Goal: Complete application form

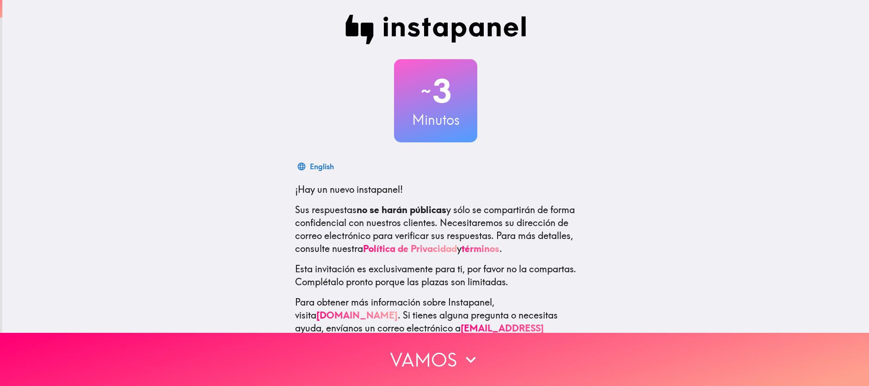
scroll to position [24, 0]
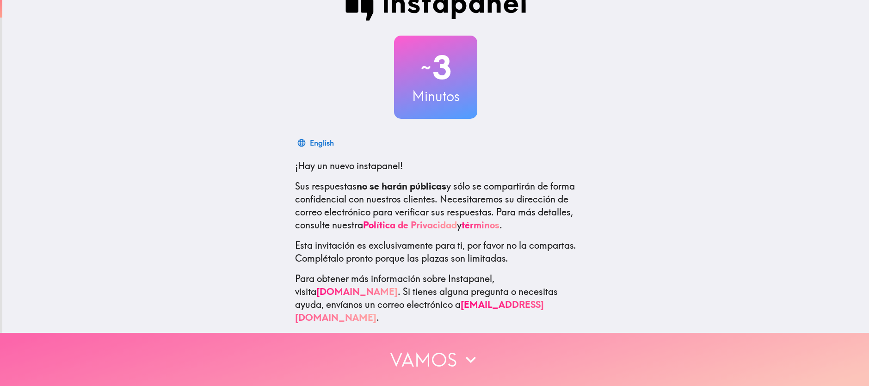
click at [439, 350] on button "Vamos" at bounding box center [434, 359] width 869 height 53
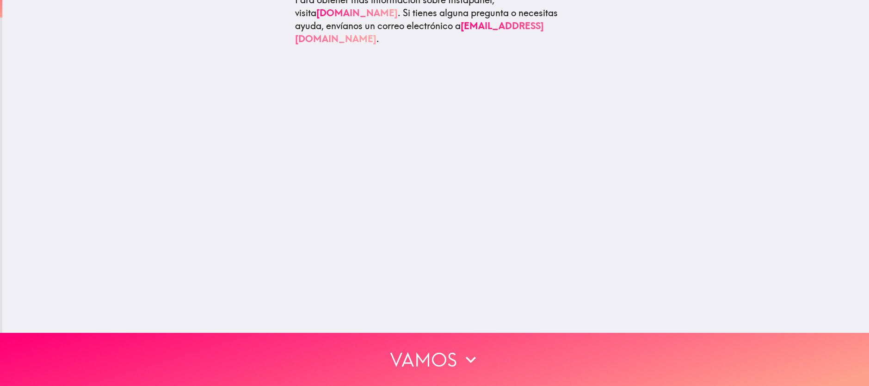
scroll to position [0, 0]
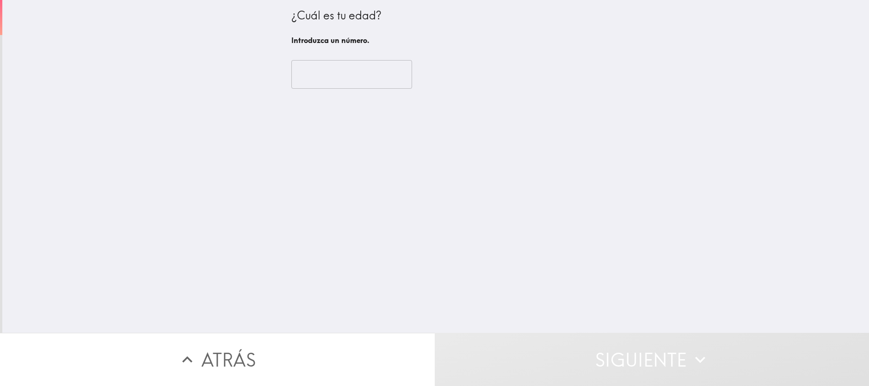
click at [315, 82] on input "number" at bounding box center [352, 74] width 121 height 29
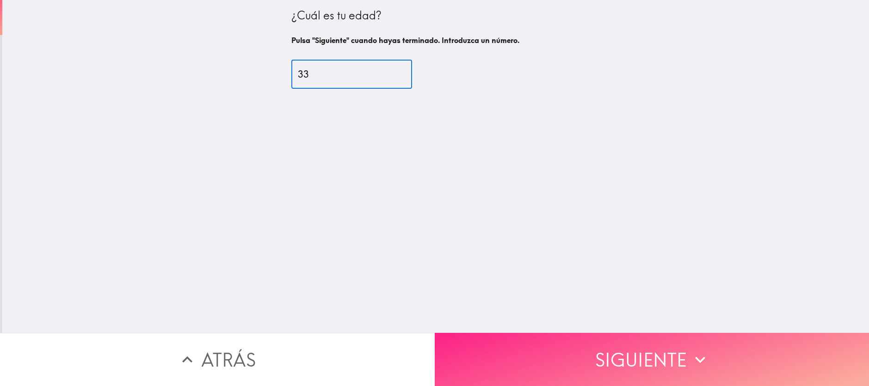
type input "33"
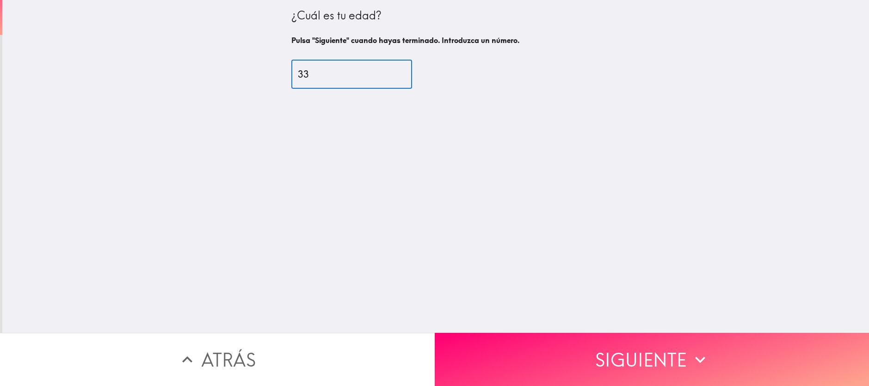
drag, startPoint x: 643, startPoint y: 353, endPoint x: 605, endPoint y: 323, distance: 48.1
click at [640, 350] on button "Siguiente" at bounding box center [652, 359] width 435 height 53
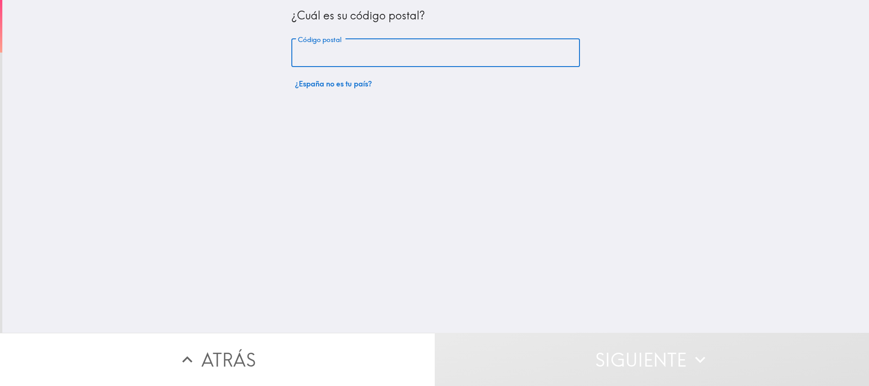
click at [317, 50] on input "Código postal" at bounding box center [436, 53] width 289 height 29
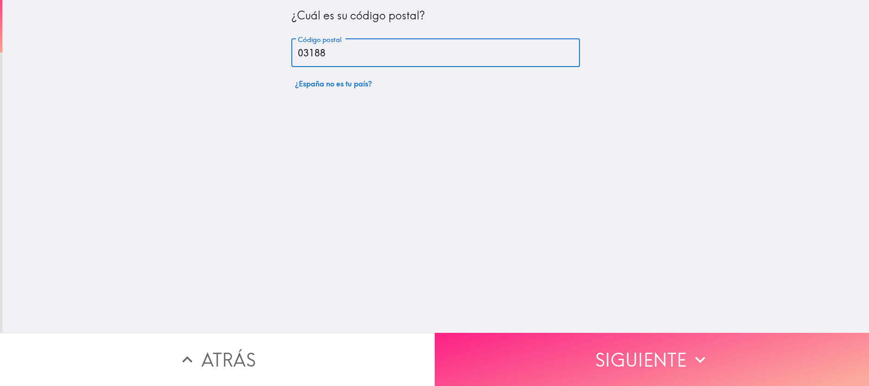
type input "03188"
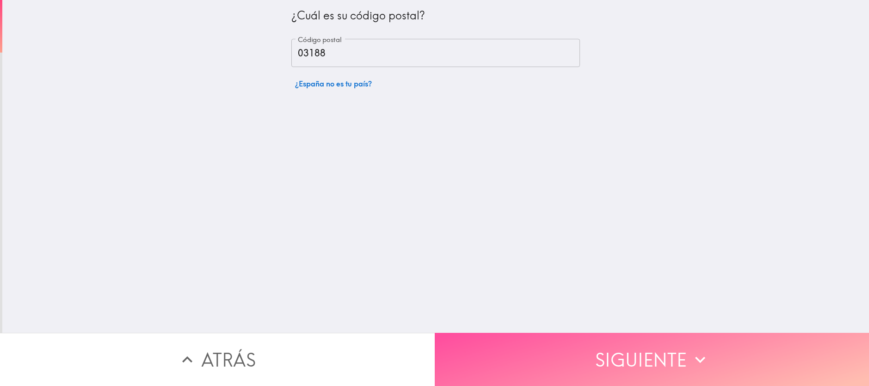
drag, startPoint x: 625, startPoint y: 345, endPoint x: 486, endPoint y: 260, distance: 162.7
click at [624, 345] on button "Siguiente" at bounding box center [652, 359] width 435 height 53
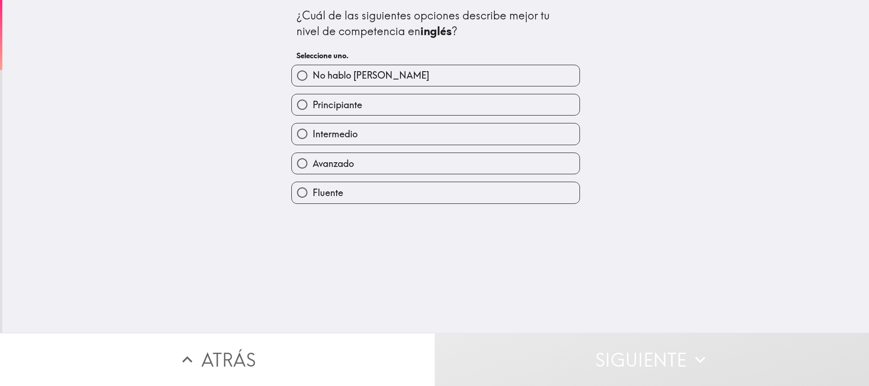
click at [318, 157] on span "Avanzado" at bounding box center [333, 163] width 41 height 13
click at [313, 157] on input "Avanzado" at bounding box center [302, 163] width 21 height 21
radio input "true"
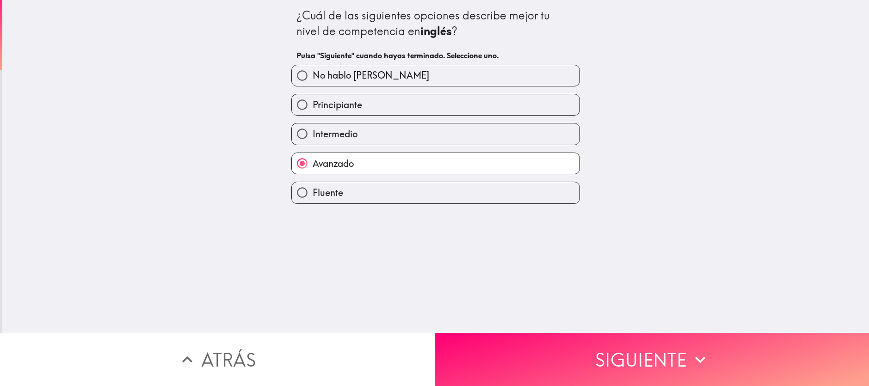
drag, startPoint x: 631, startPoint y: 360, endPoint x: 612, endPoint y: 348, distance: 22.7
click at [631, 360] on button "Siguiente" at bounding box center [652, 359] width 435 height 53
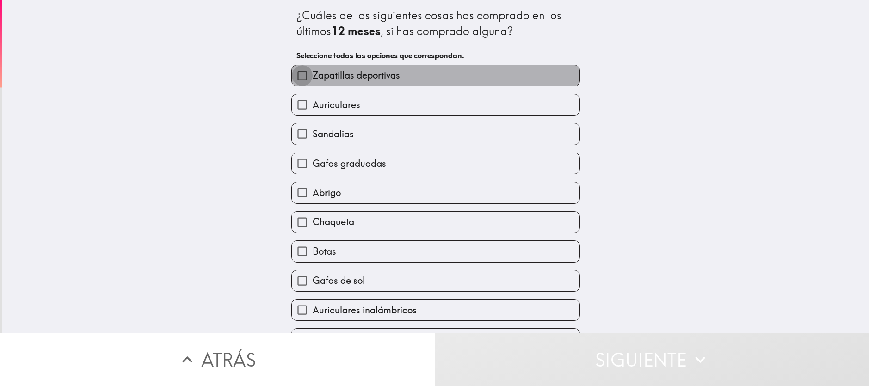
click at [292, 75] on input "Zapatillas deportivas" at bounding box center [302, 75] width 21 height 21
checkbox input "true"
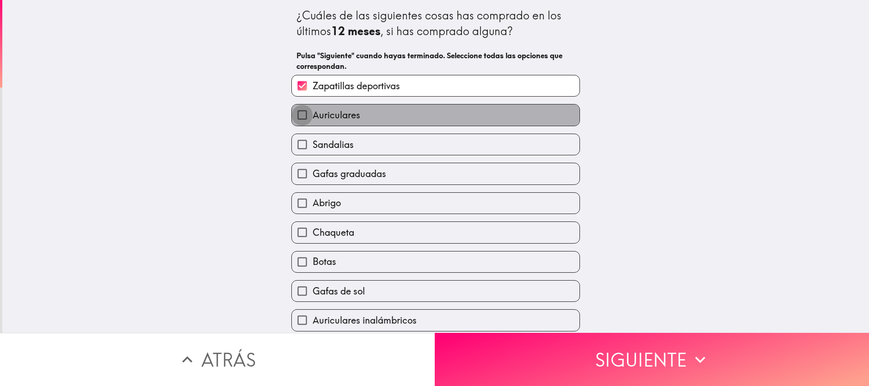
click at [292, 115] on input "Auriculares" at bounding box center [302, 115] width 21 height 21
checkbox input "true"
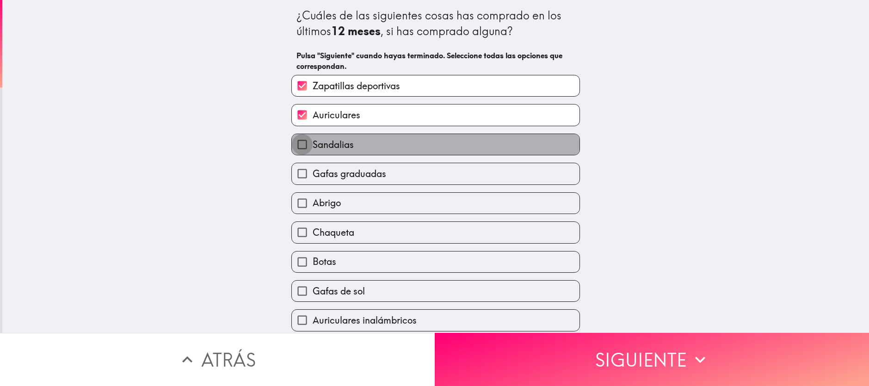
click at [296, 144] on input "Sandalias" at bounding box center [302, 144] width 21 height 21
checkbox input "true"
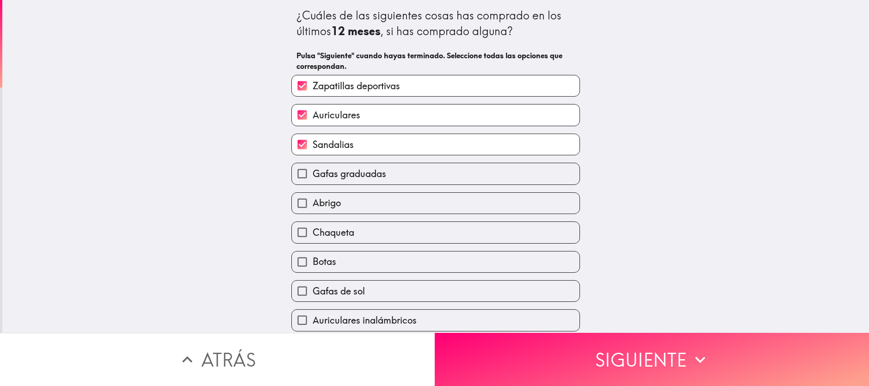
click at [295, 176] on input "Gafas graduadas" at bounding box center [302, 173] width 21 height 21
checkbox input "true"
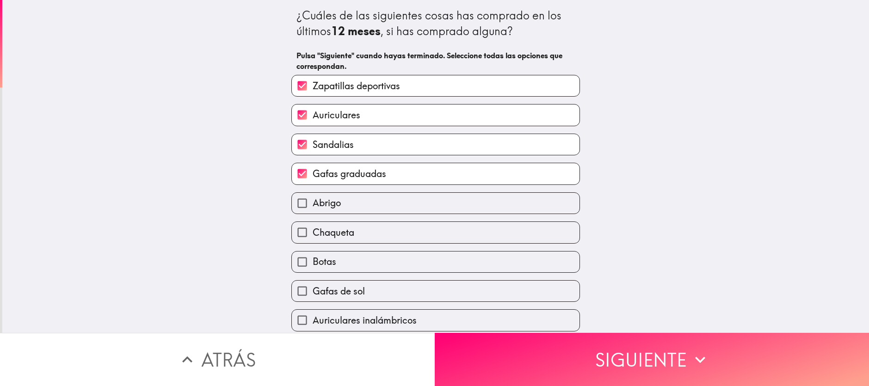
scroll to position [35, 0]
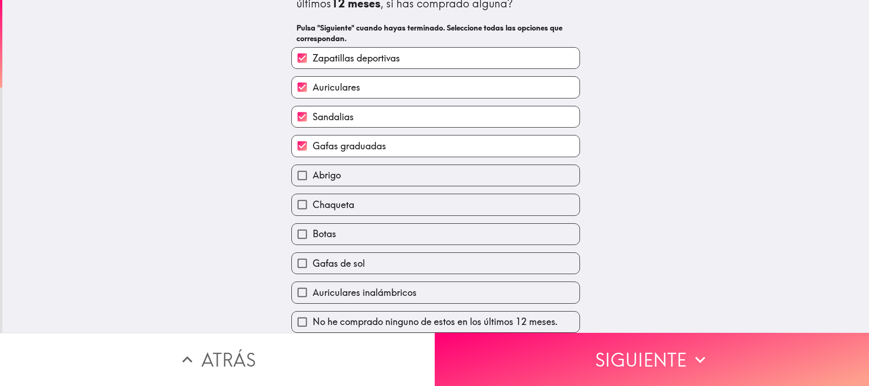
click at [295, 165] on input "Abrigo" at bounding box center [302, 175] width 21 height 21
checkbox input "true"
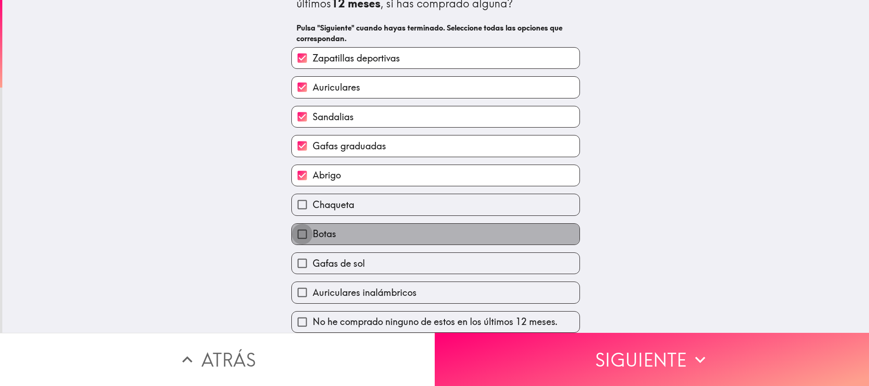
click at [292, 226] on input "Botas" at bounding box center [302, 234] width 21 height 21
checkbox input "true"
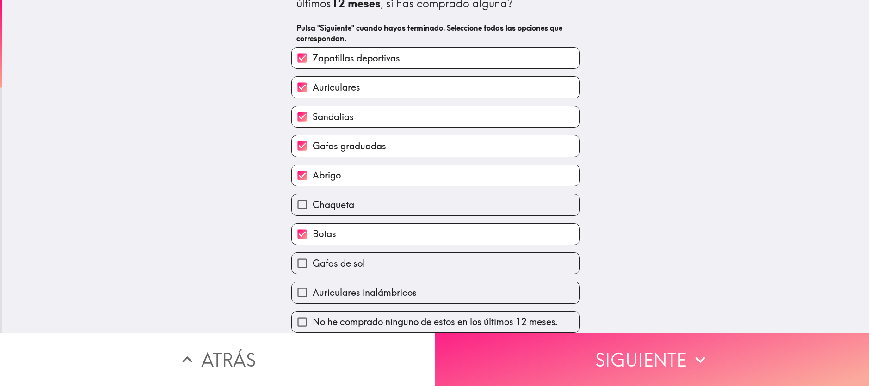
click at [662, 353] on button "Siguiente" at bounding box center [652, 359] width 435 height 53
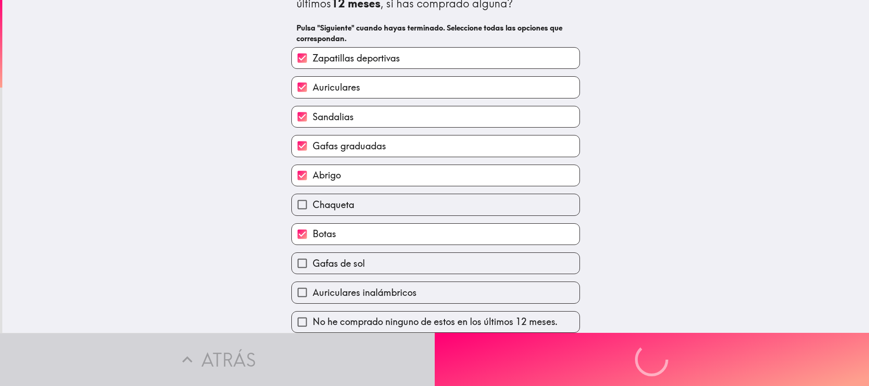
scroll to position [0, 0]
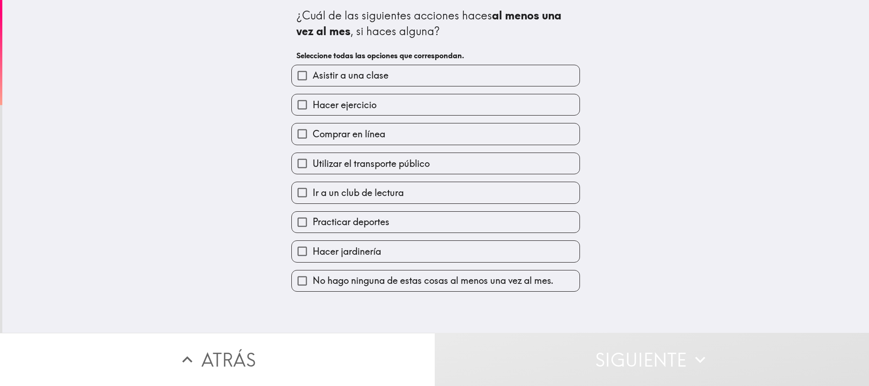
click at [292, 75] on input "Asistir a una clase" at bounding box center [302, 75] width 21 height 21
checkbox input "true"
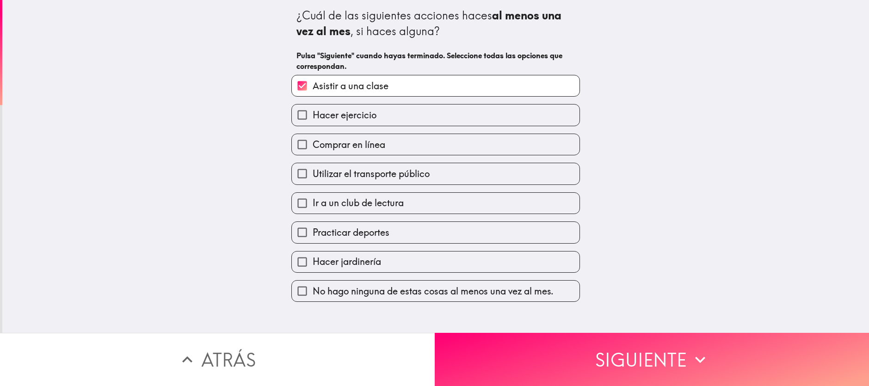
click at [294, 115] on input "Hacer ejercicio" at bounding box center [302, 115] width 21 height 21
checkbox input "true"
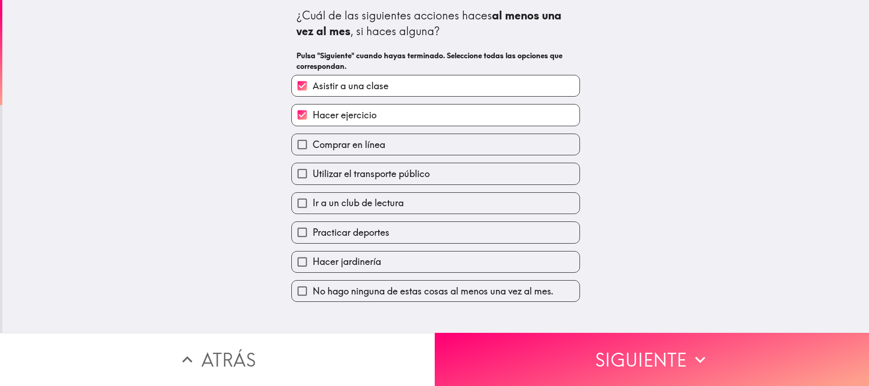
click at [293, 144] on input "Comprar en línea" at bounding box center [302, 144] width 21 height 21
checkbox input "true"
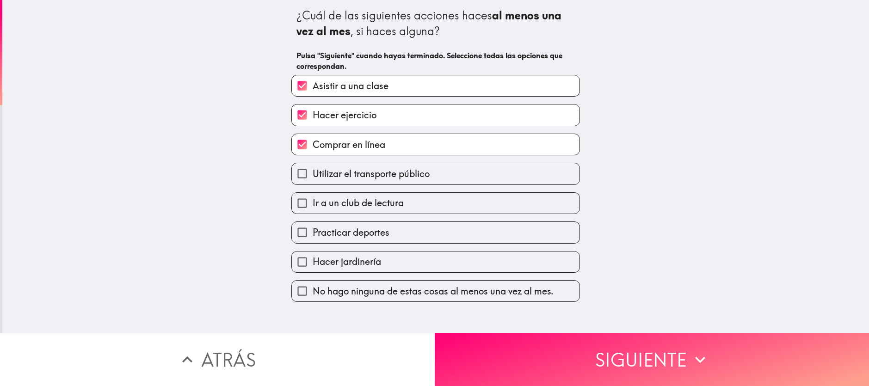
click at [295, 172] on input "Utilizar el transporte público" at bounding box center [302, 173] width 21 height 21
checkbox input "true"
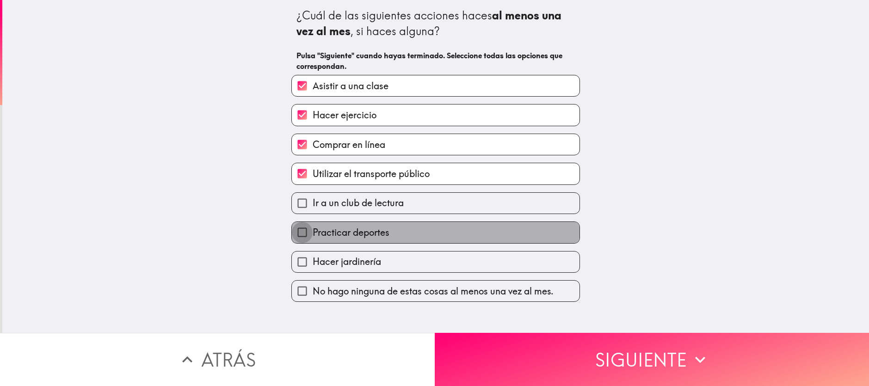
click at [293, 230] on input "Practicar deportes" at bounding box center [302, 232] width 21 height 21
checkbox input "true"
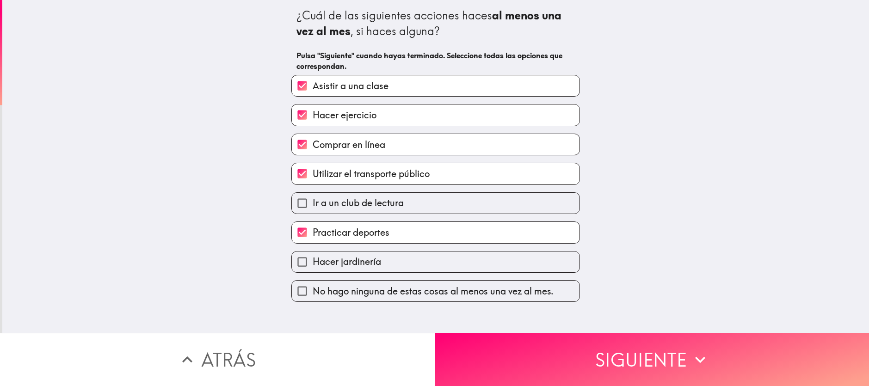
drag, startPoint x: 646, startPoint y: 352, endPoint x: 625, endPoint y: 310, distance: 47.2
click at [645, 349] on button "Siguiente" at bounding box center [652, 359] width 435 height 53
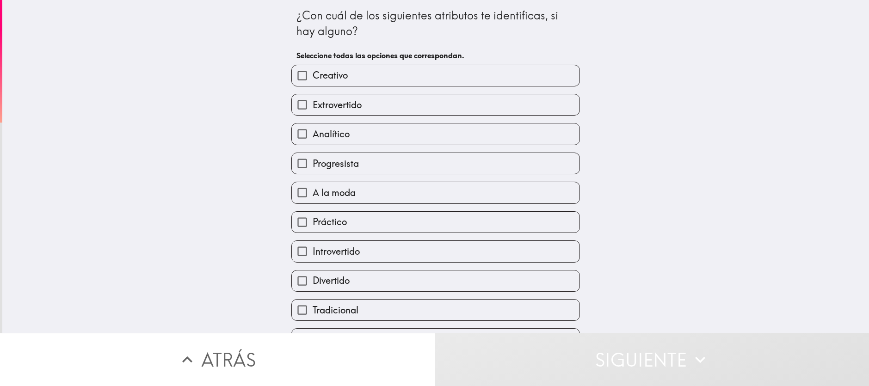
click at [297, 278] on input "Divertido" at bounding box center [302, 281] width 21 height 21
checkbox input "true"
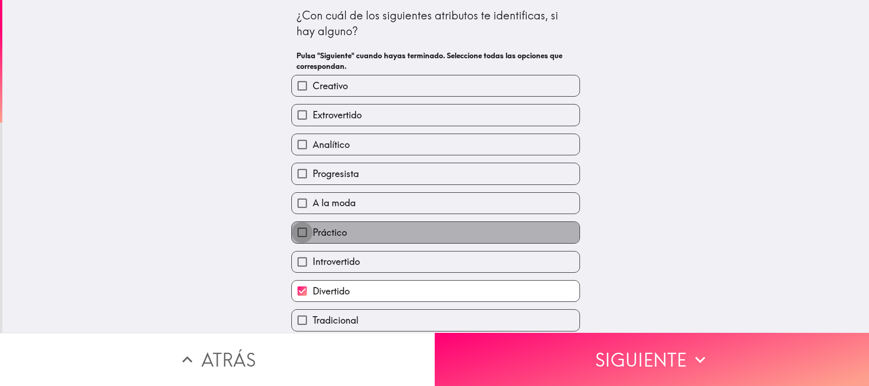
click at [292, 231] on input "Práctico" at bounding box center [302, 232] width 21 height 21
checkbox input "true"
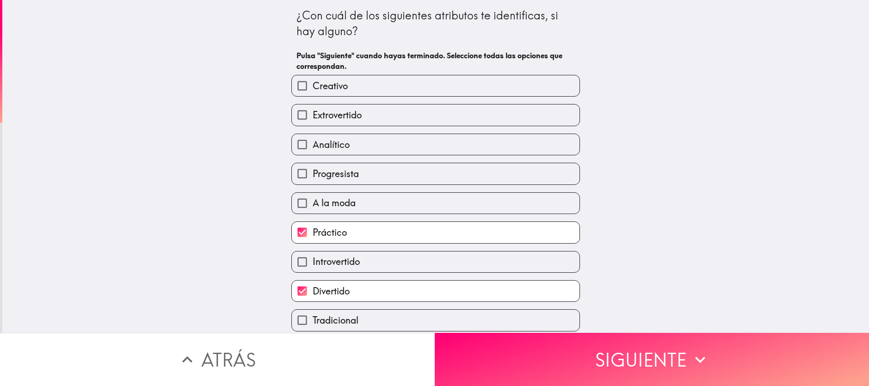
click at [292, 144] on input "Analítico" at bounding box center [302, 144] width 21 height 21
checkbox input "true"
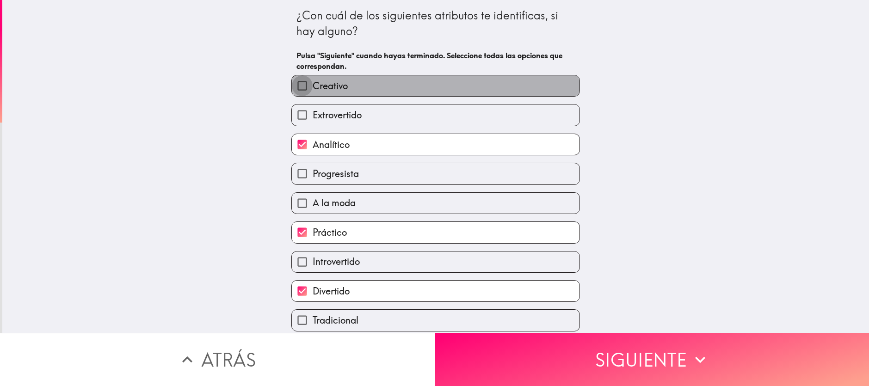
click at [293, 86] on input "Creativo" at bounding box center [302, 85] width 21 height 21
checkbox input "true"
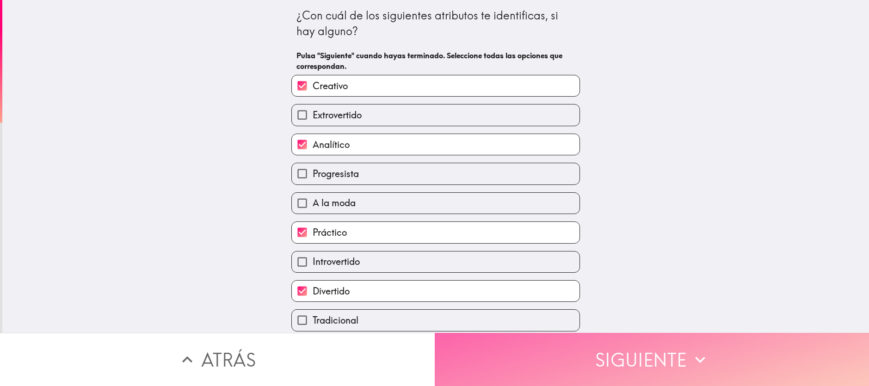
click at [634, 351] on button "Siguiente" at bounding box center [652, 359] width 435 height 53
